Goal: Navigation & Orientation: Find specific page/section

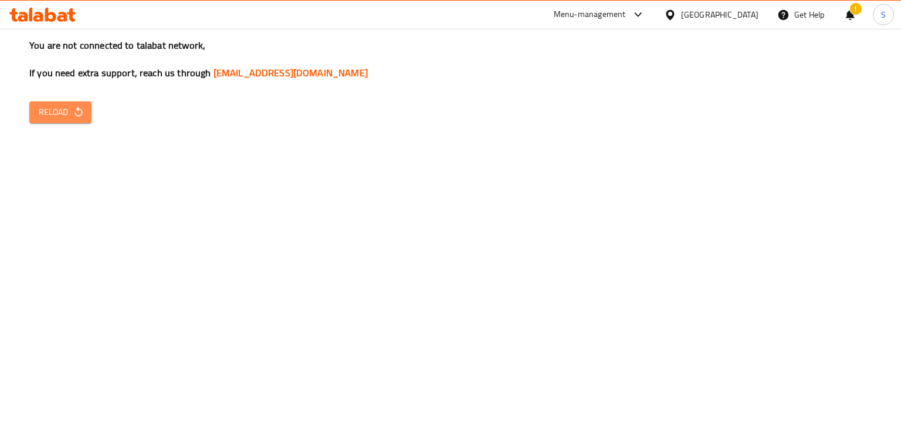
click at [76, 105] on span "Reload" at bounding box center [60, 112] width 43 height 15
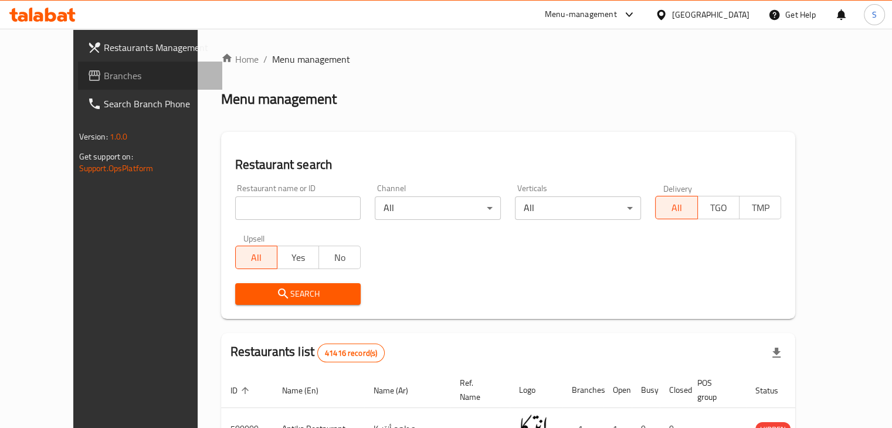
click at [104, 71] on span "Branches" at bounding box center [158, 76] width 109 height 14
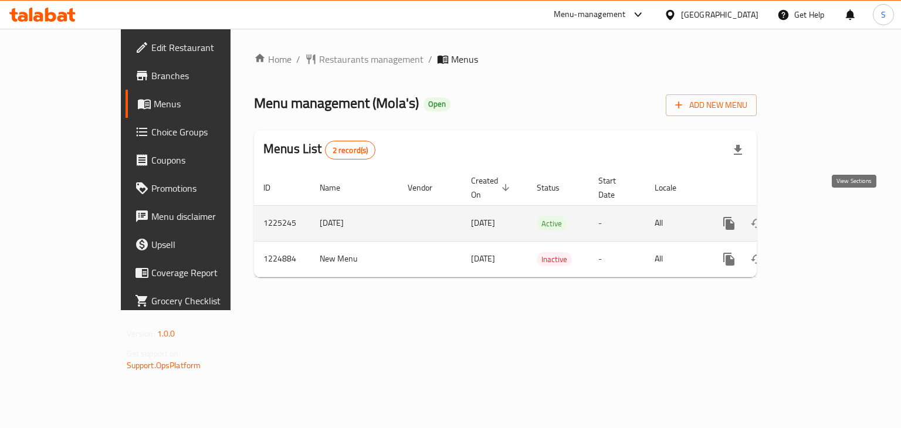
click at [820, 216] on icon "enhanced table" at bounding box center [813, 223] width 14 height 14
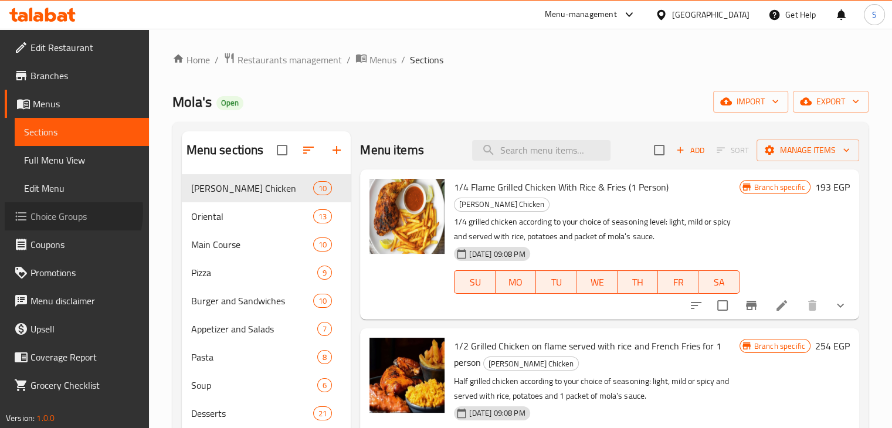
click at [56, 212] on span "Choice Groups" at bounding box center [84, 216] width 109 height 14
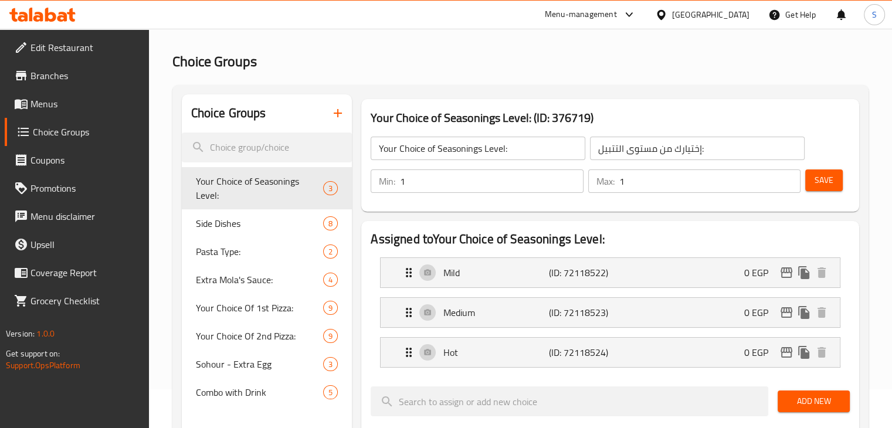
scroll to position [38, 0]
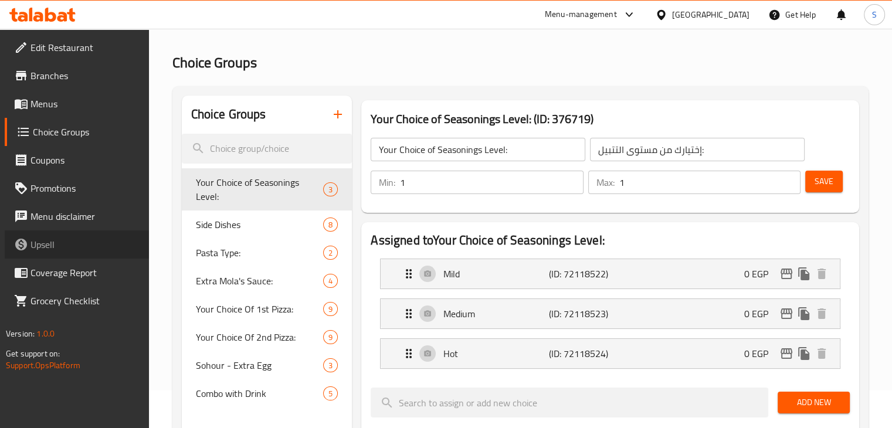
click at [56, 245] on span "Upsell" at bounding box center [84, 245] width 109 height 14
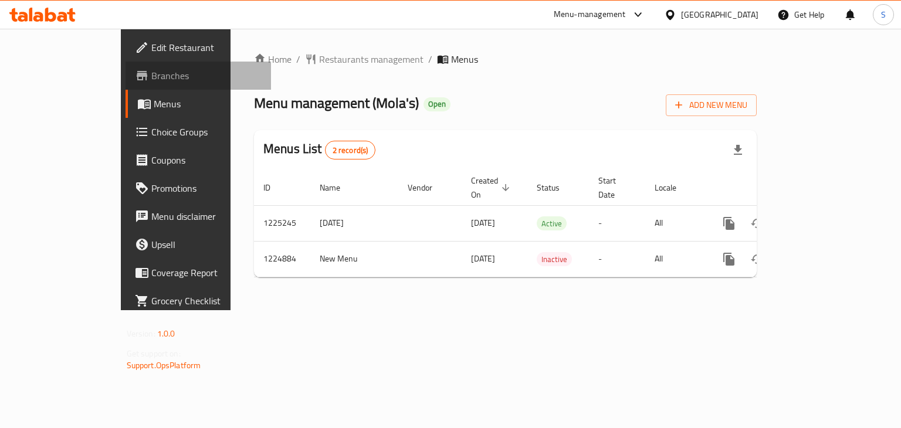
click at [151, 76] on span "Branches" at bounding box center [206, 76] width 111 height 14
